Goal: Information Seeking & Learning: Learn about a topic

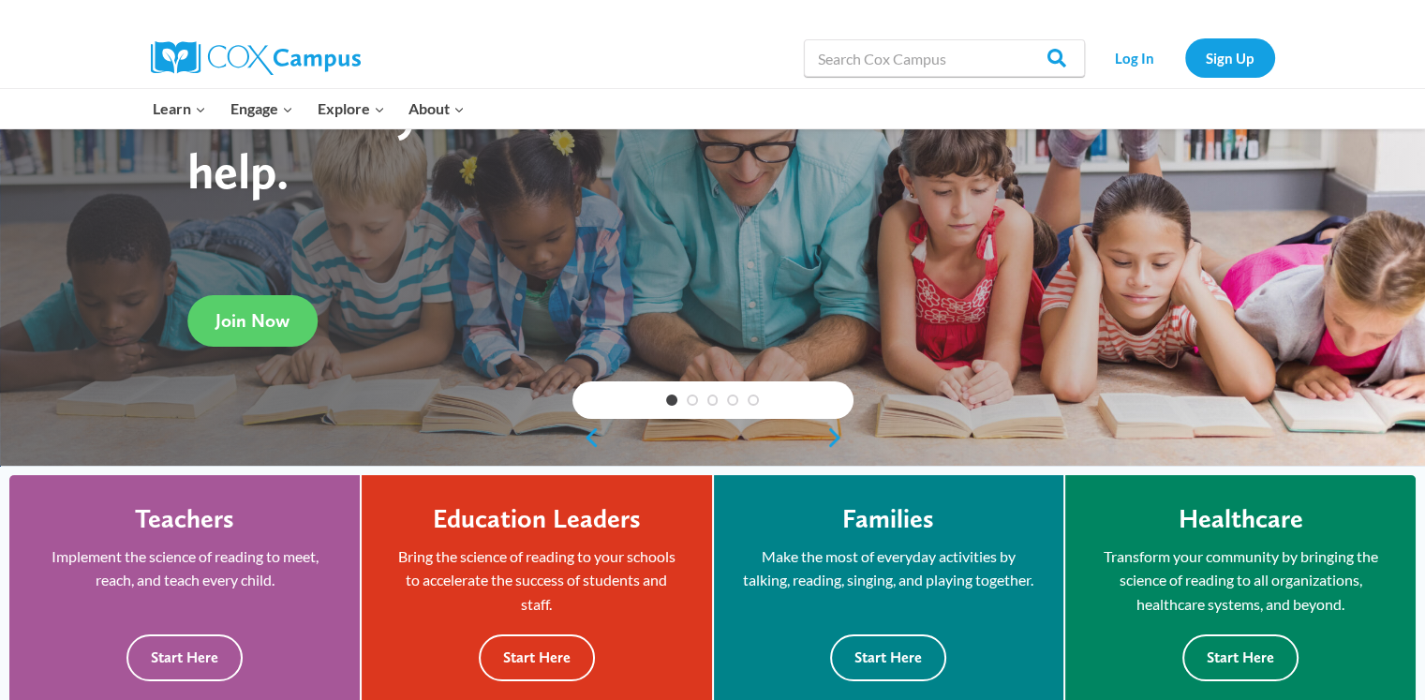
scroll to position [281, 0]
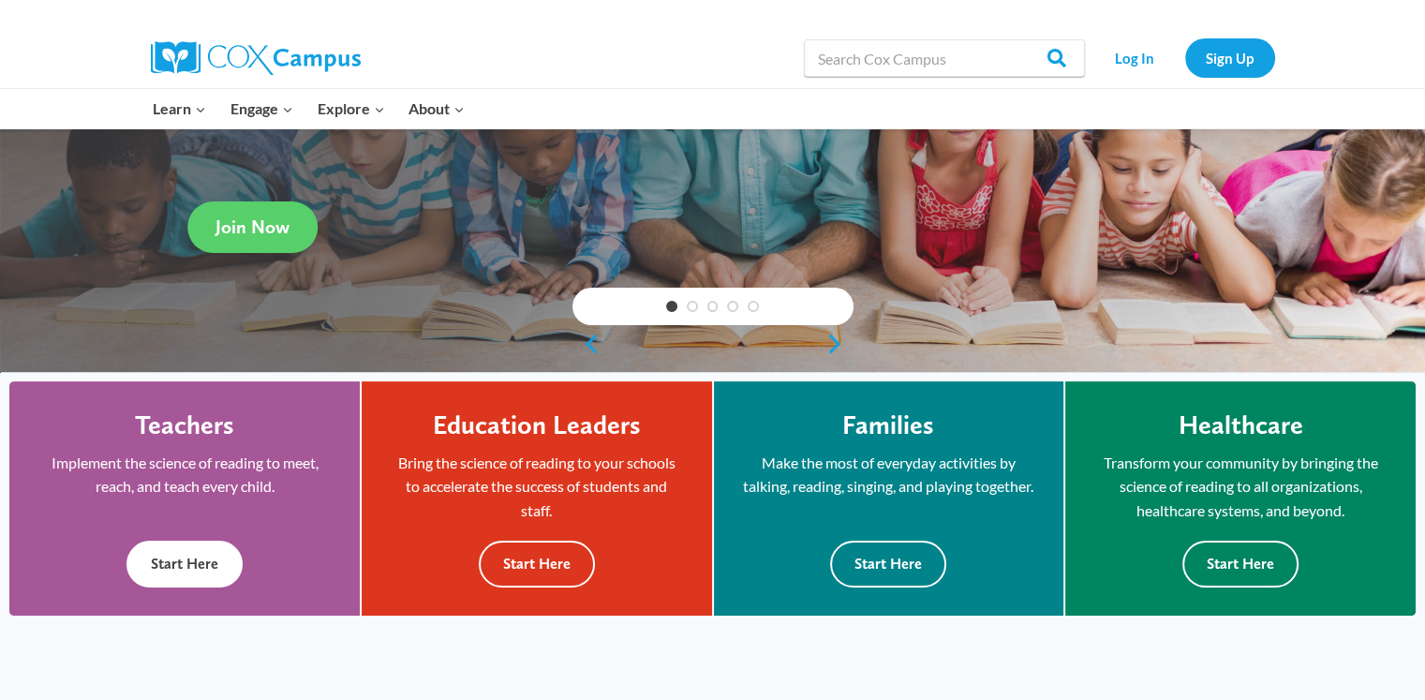
click at [214, 557] on button "Start Here" at bounding box center [184, 564] width 116 height 46
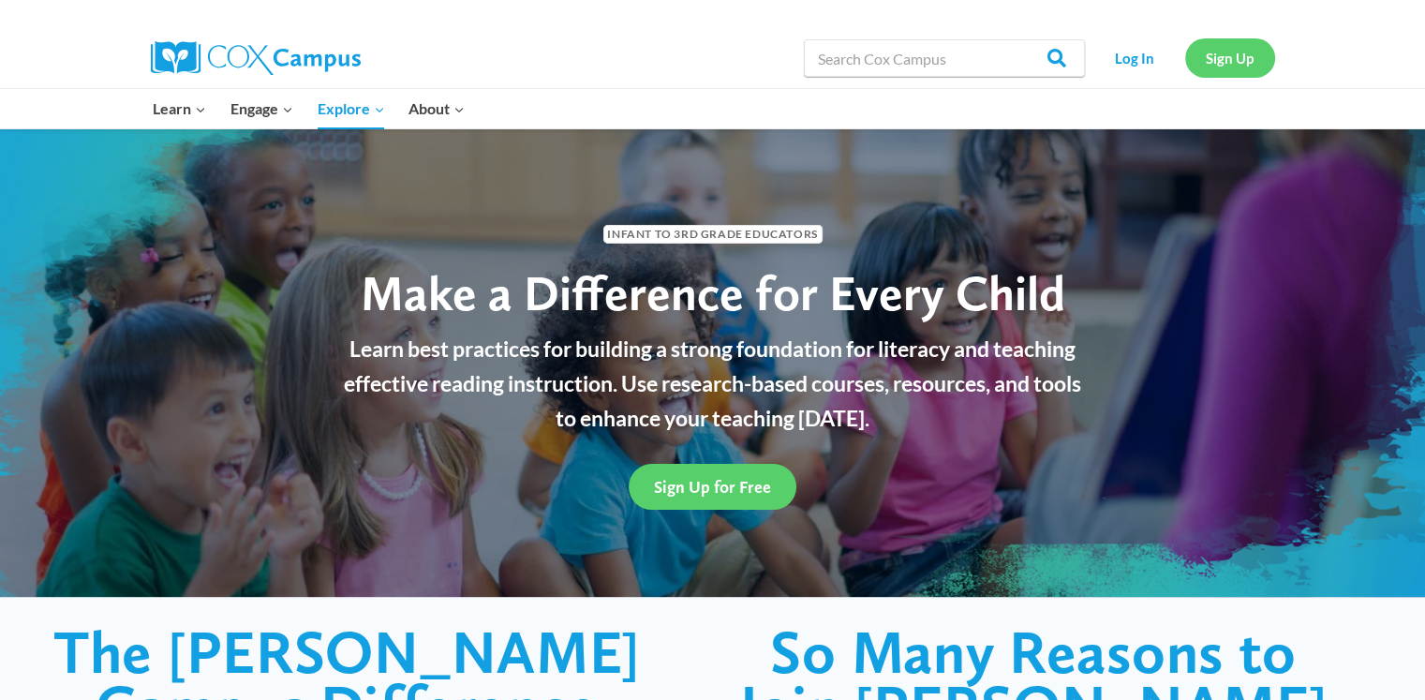
click at [1224, 61] on link "Sign Up" at bounding box center [1230, 57] width 90 height 38
